Goal: Information Seeking & Learning: Understand process/instructions

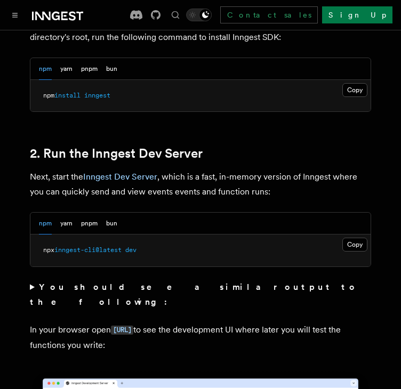
scroll to position [693, 0]
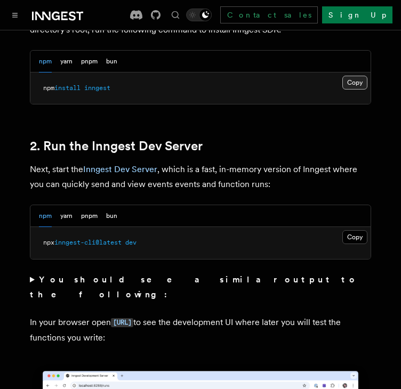
click at [357, 76] on button "Copy Copied" at bounding box center [354, 83] width 25 height 14
click at [350, 230] on button "Copy Copied" at bounding box center [354, 237] width 25 height 14
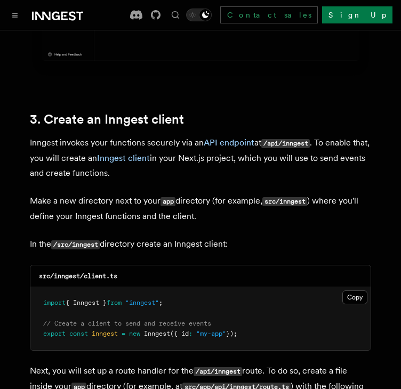
scroll to position [1280, 0]
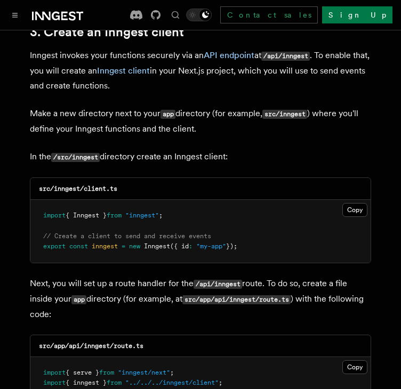
click at [59, 185] on code "src/inngest/client.ts" at bounding box center [78, 188] width 78 height 7
copy code "inngest"
drag, startPoint x: 125, startPoint y: 158, endPoint x: 85, endPoint y: 153, distance: 40.3
click at [85, 178] on div "src/inngest/client.ts" at bounding box center [200, 189] width 340 height 22
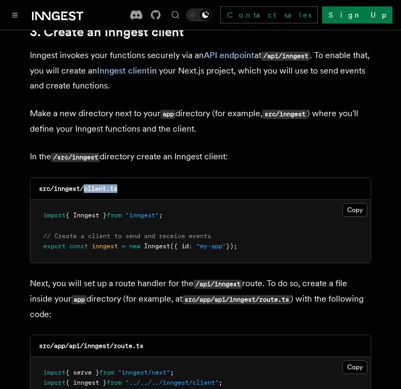
copy code "client.ts"
click at [352, 203] on button "Copy Copied" at bounding box center [354, 210] width 25 height 14
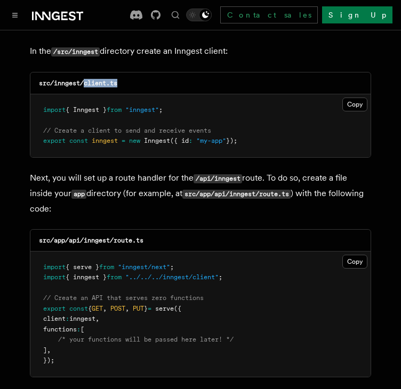
scroll to position [1386, 0]
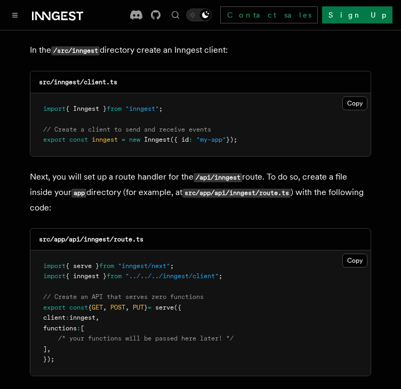
click at [89, 236] on code "src/app/api/inngest/route.ts" at bounding box center [91, 239] width 105 height 7
copy code "inngest"
drag, startPoint x: 162, startPoint y: 207, endPoint x: 114, endPoint y: 204, distance: 48.1
click at [114, 229] on div "src/app/api/inngest/route.ts" at bounding box center [200, 240] width 340 height 22
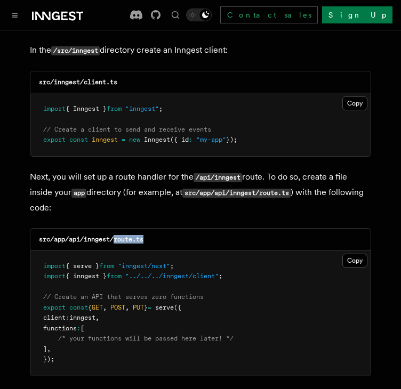
copy code "route.ts"
click at [351, 254] on button "Copy Copied" at bounding box center [354, 261] width 25 height 14
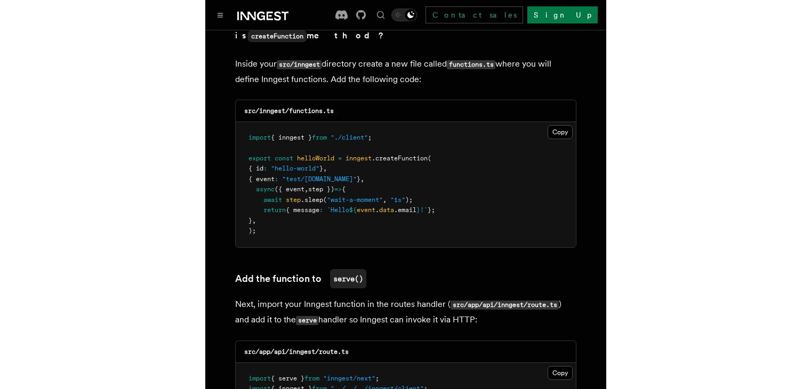
scroll to position [1866, 0]
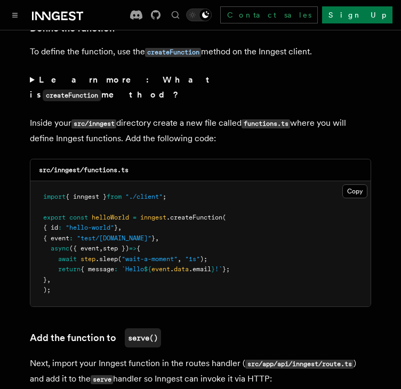
click at [71, 166] on code "src/inngest/functions.ts" at bounding box center [84, 169] width 90 height 7
click at [95, 166] on code "src/inngest/functions.ts" at bounding box center [84, 169] width 90 height 7
drag, startPoint x: 134, startPoint y: 125, endPoint x: 84, endPoint y: 122, distance: 50.2
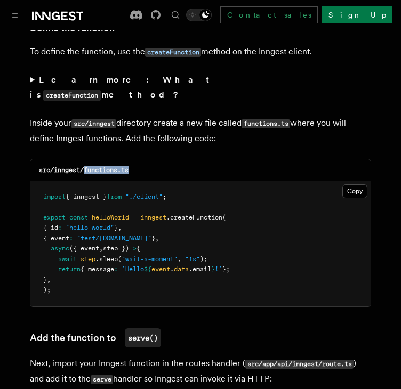
click at [84, 159] on div "src/inngest/functions.ts" at bounding box center [200, 170] width 340 height 22
copy code "functions.ts"
